Goal: Communication & Community: Answer question/provide support

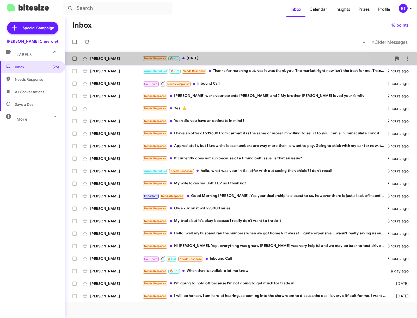
click at [195, 57] on div "Needs Response 🔥 Hot Tomorrow" at bounding box center [266, 58] width 249 height 6
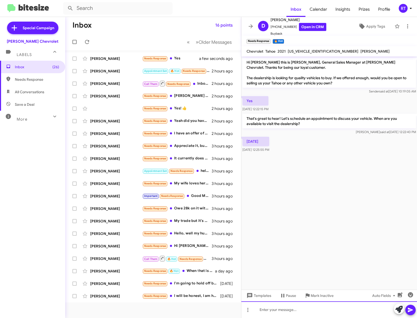
click at [265, 307] on div at bounding box center [328, 309] width 175 height 17
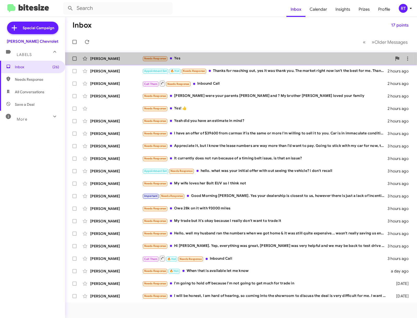
click at [184, 59] on div "Needs Response Yes" at bounding box center [266, 58] width 249 height 6
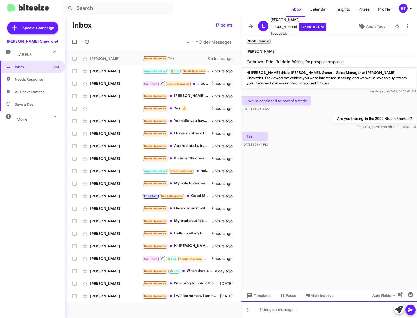
click at [266, 309] on div at bounding box center [328, 309] width 175 height 17
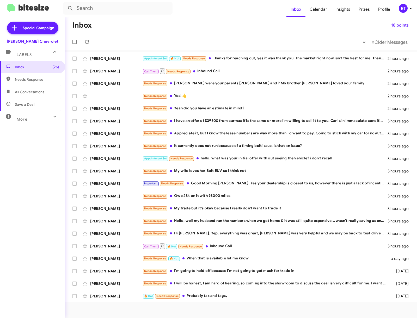
click at [24, 92] on span "All Conversations" at bounding box center [29, 91] width 29 height 5
type input "in:all-conversations"
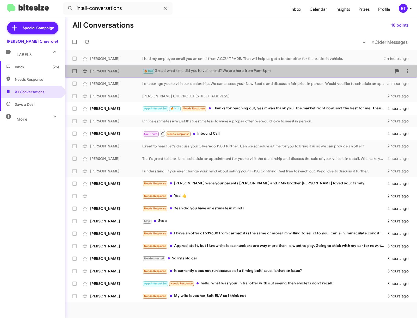
click at [107, 72] on div "Derick Loury" at bounding box center [116, 70] width 52 height 5
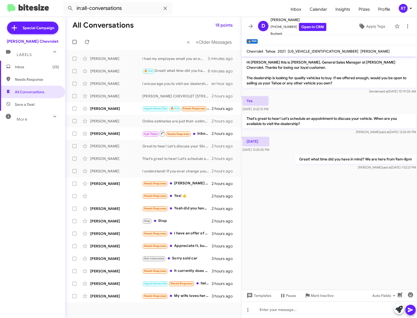
click at [17, 67] on span "Inbox (25)" at bounding box center [37, 66] width 44 height 5
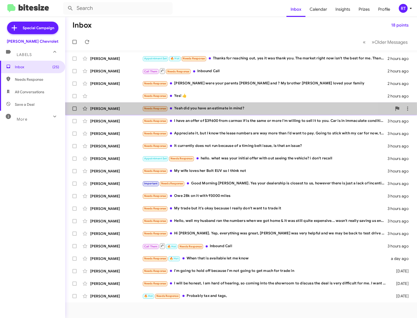
click at [99, 110] on div "[PERSON_NAME]" at bounding box center [116, 108] width 52 height 5
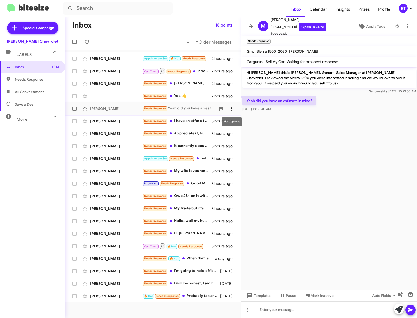
click at [232, 108] on icon at bounding box center [231, 108] width 6 height 6
click at [205, 124] on span "Mark as unread" at bounding box center [192, 122] width 26 height 12
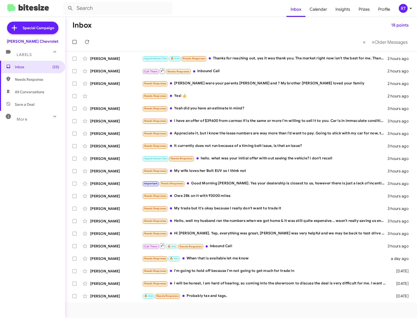
click at [17, 93] on span "All Conversations" at bounding box center [29, 91] width 29 height 5
type input "in:all-conversations"
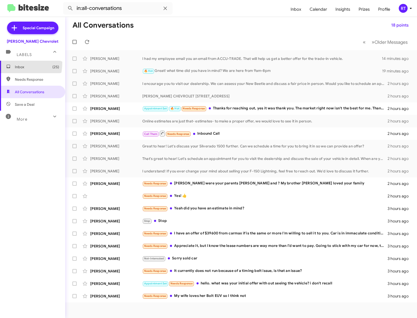
click at [8, 63] on span "Inbox (25)" at bounding box center [32, 67] width 65 height 12
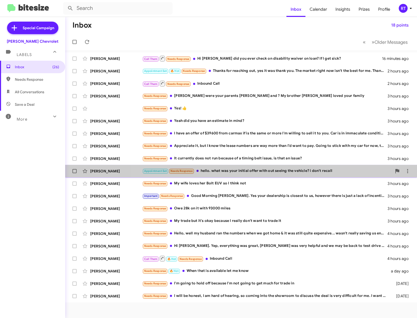
click at [250, 172] on div "Appointment Set Needs Response hello. what was your initial offer with out seei…" at bounding box center [266, 171] width 249 height 6
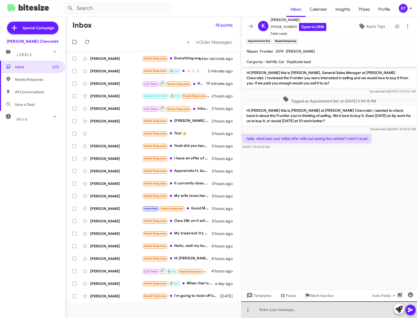
click at [272, 311] on div at bounding box center [328, 309] width 175 height 17
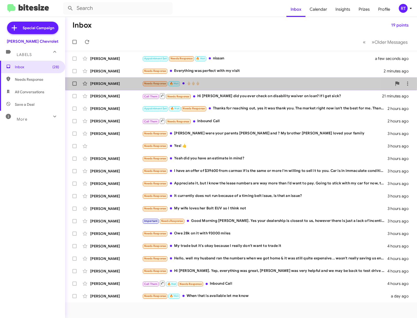
click at [101, 84] on div "[PERSON_NAME]" at bounding box center [116, 83] width 52 height 5
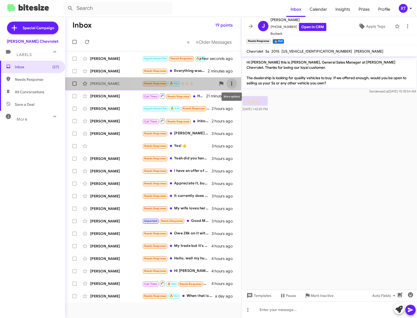
click at [233, 87] on button at bounding box center [231, 83] width 10 height 10
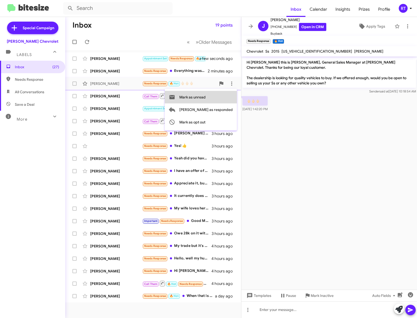
click at [205, 97] on span "Mark as unread" at bounding box center [192, 97] width 26 height 12
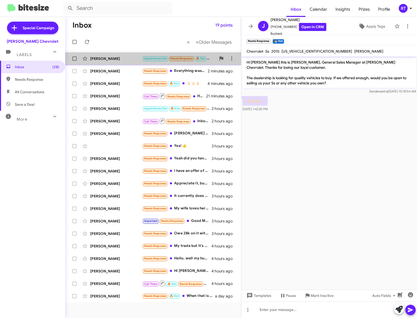
click at [106, 60] on div "[PERSON_NAME]" at bounding box center [116, 58] width 52 height 5
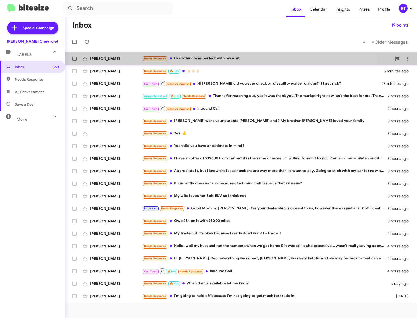
click at [199, 60] on div "Needs Response Everything was perfect with my visit" at bounding box center [266, 58] width 249 height 6
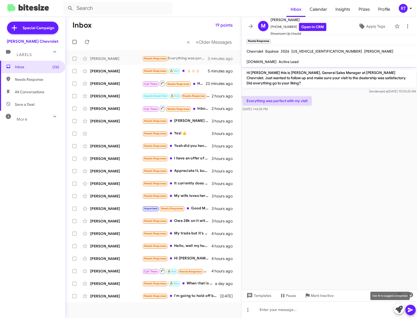
click at [398, 309] on icon at bounding box center [398, 309] width 7 height 7
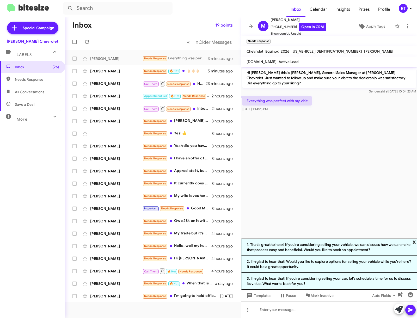
drag, startPoint x: 412, startPoint y: 237, endPoint x: 404, endPoint y: 237, distance: 8.3
click at [412, 239] on span "x" at bounding box center [413, 242] width 3 height 6
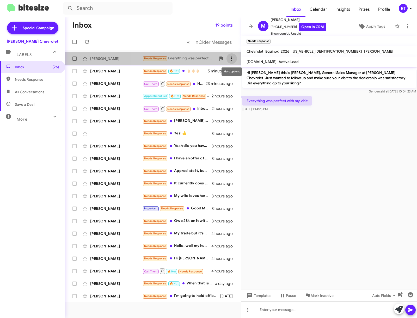
click at [231, 60] on icon at bounding box center [231, 58] width 6 height 6
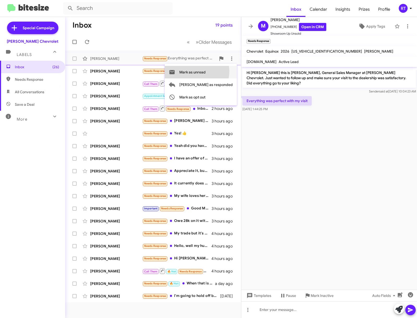
click at [205, 71] on span "Mark as unread" at bounding box center [192, 72] width 26 height 12
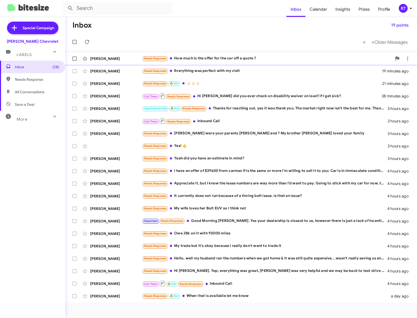
click at [201, 60] on div "Needs Response How much is the offer for the car off a quote ?" at bounding box center [266, 58] width 249 height 6
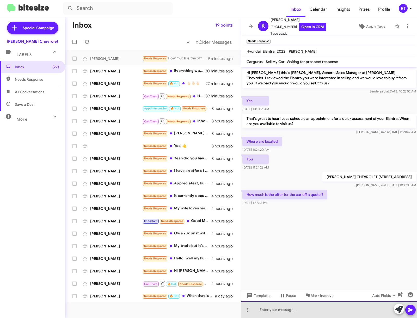
click at [270, 311] on div at bounding box center [328, 309] width 175 height 17
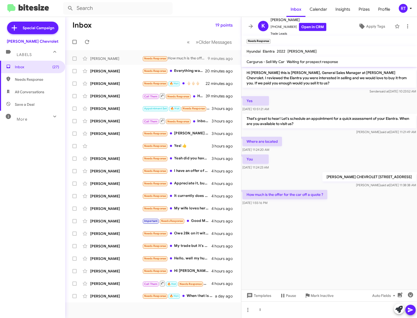
drag, startPoint x: 270, startPoint y: 311, endPoint x: 354, endPoint y: 255, distance: 101.6
click at [354, 255] on cdk-virtual-scroll-viewport "Hi Krista this is Adam Elkins, General Sales Manager at Elkins Chevrolet. I rev…" at bounding box center [328, 178] width 175 height 223
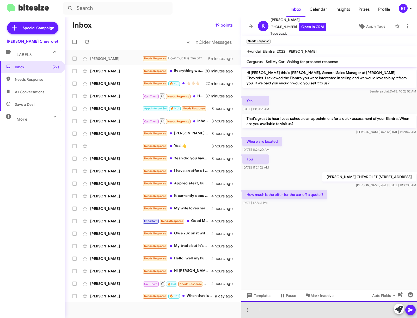
click at [268, 310] on div "I" at bounding box center [328, 309] width 175 height 17
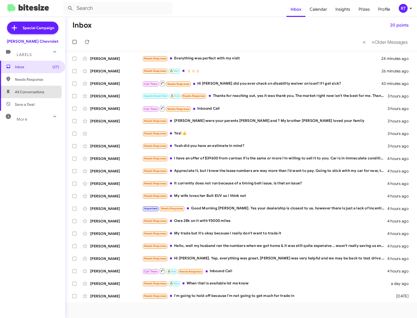
click at [23, 92] on span "All Conversations" at bounding box center [29, 91] width 29 height 5
type input "in:all-conversations"
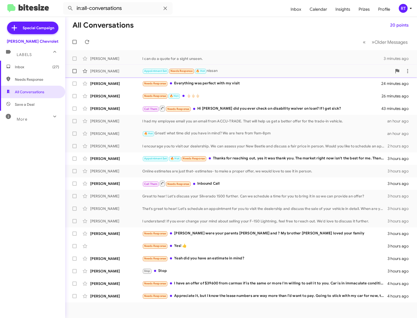
click at [94, 71] on div "[PERSON_NAME]" at bounding box center [116, 70] width 52 height 5
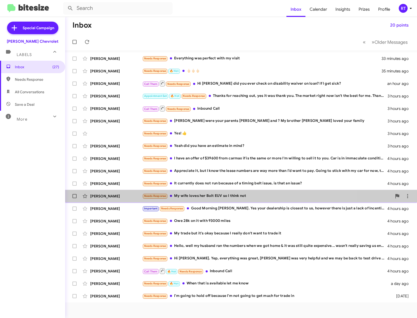
click at [221, 198] on div "Needs Response My wife loves her Bolt EUV so I think not" at bounding box center [266, 196] width 249 height 6
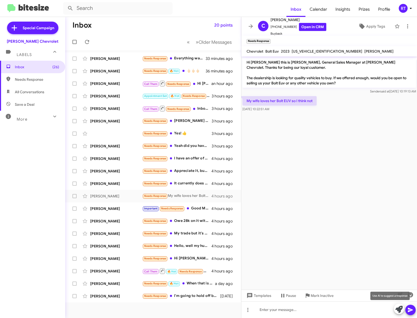
click at [399, 310] on icon at bounding box center [398, 309] width 7 height 7
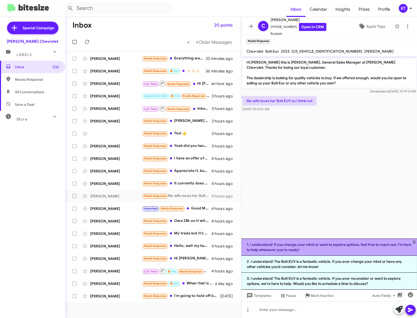
click at [330, 245] on li "1. I understand! If you change your mind or want to explore options, feel free …" at bounding box center [328, 247] width 175 height 17
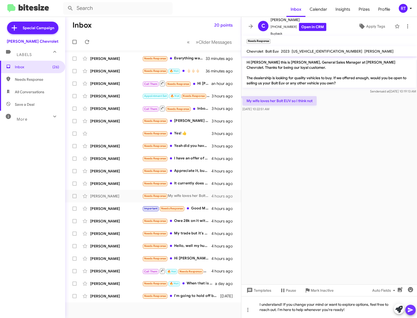
click at [413, 311] on icon at bounding box center [410, 310] width 6 height 6
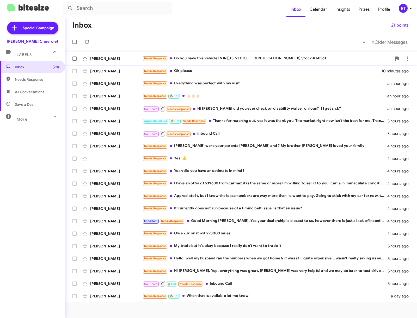
click at [112, 58] on div "Leonard Sanelli" at bounding box center [116, 58] width 52 height 5
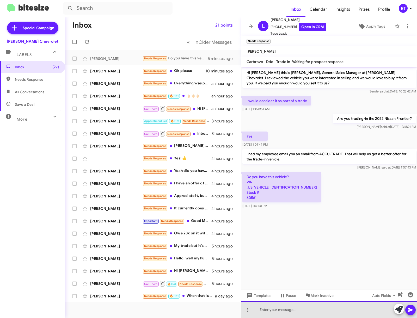
click at [268, 312] on div at bounding box center [328, 309] width 175 height 17
